Goal: Information Seeking & Learning: Understand process/instructions

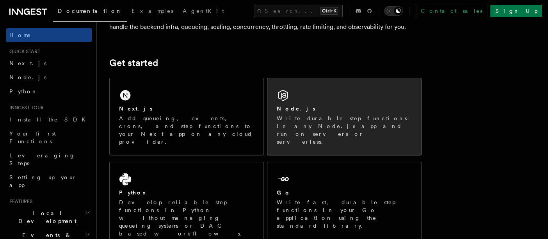
scroll to position [84, 0]
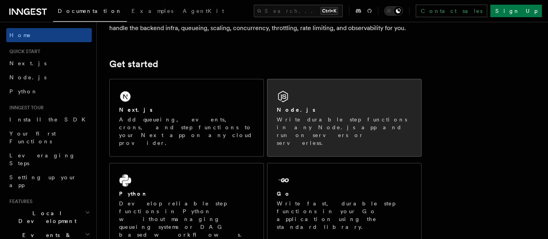
click at [380, 117] on p "Write durable step functions in any Node.js app and run on servers or serverles…" at bounding box center [344, 131] width 135 height 31
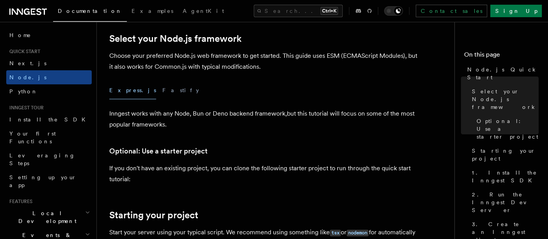
scroll to position [194, 0]
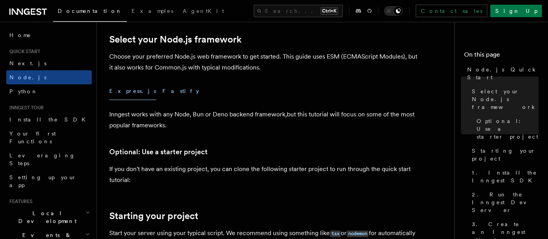
click at [162, 94] on button "Fastify" at bounding box center [180, 91] width 37 height 18
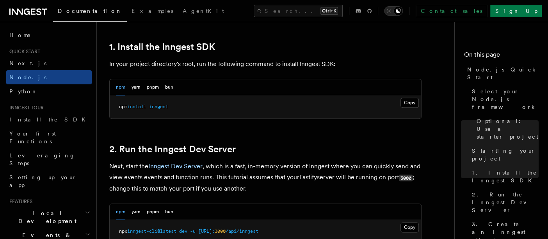
scroll to position [498, 0]
click at [132, 87] on button "yarn" at bounding box center [136, 87] width 9 height 16
click at [150, 88] on button "pnpm" at bounding box center [153, 87] width 12 height 16
click at [169, 89] on button "bun" at bounding box center [169, 87] width 8 height 16
click at [117, 87] on button "npm" at bounding box center [120, 87] width 9 height 16
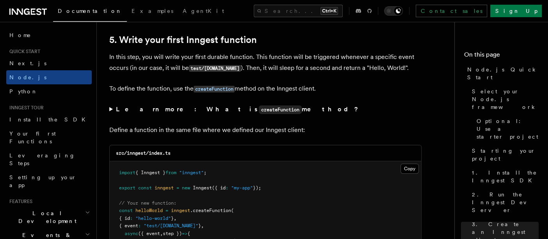
scroll to position [1518, 0]
click at [111, 108] on summary "Learn more: What is createFunction method?" at bounding box center [265, 108] width 312 height 11
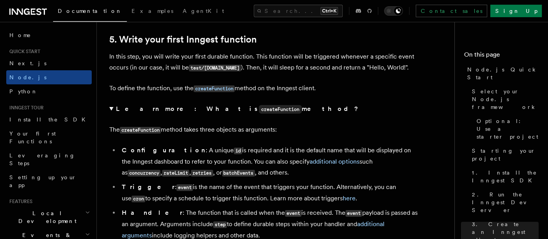
click at [111, 108] on summary "Learn more: What is createFunction method?" at bounding box center [265, 108] width 312 height 11
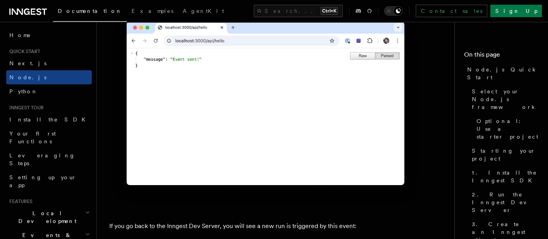
scroll to position [5117, 0]
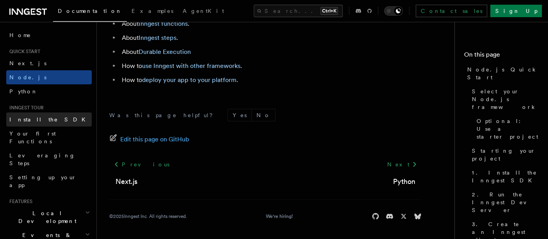
click at [36, 113] on link "Install the SDK" at bounding box center [48, 119] width 85 height 14
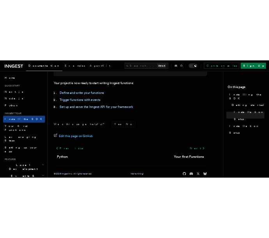
scroll to position [409, 0]
